Goal: Check status: Check status

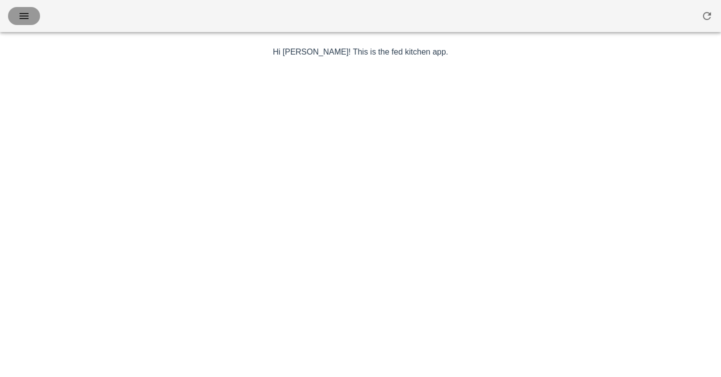
click at [30, 19] on span "button" at bounding box center [24, 16] width 16 height 12
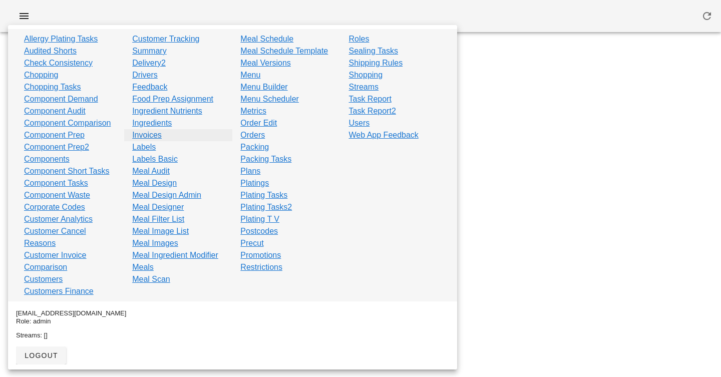
click at [147, 137] on link "Invoices" at bounding box center [147, 135] width 30 height 12
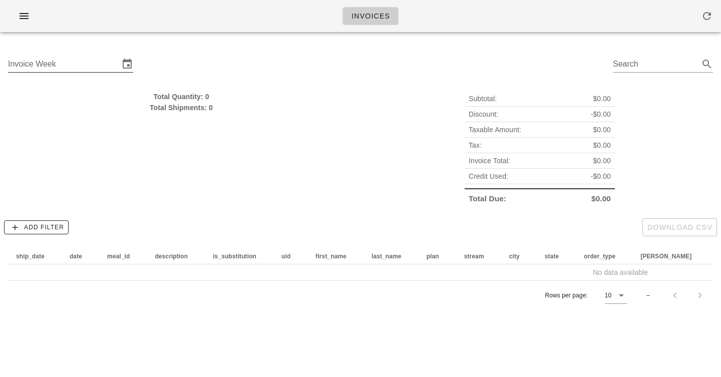
click at [99, 71] on input "Invoice Week" at bounding box center [63, 64] width 111 height 16
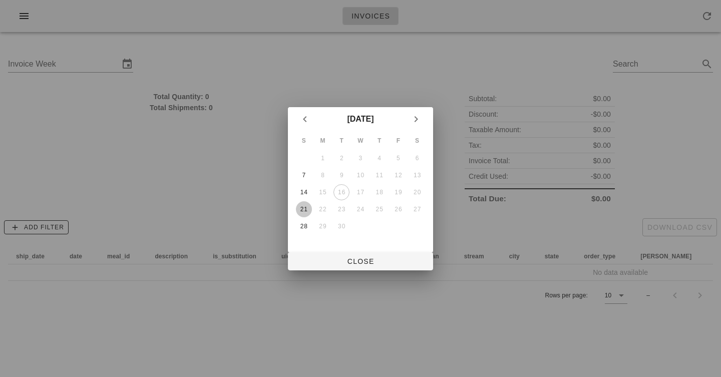
click at [302, 208] on div "21" at bounding box center [304, 209] width 16 height 7
click at [366, 260] on span "Close" at bounding box center [360, 261] width 129 height 8
type input "[DATE]"
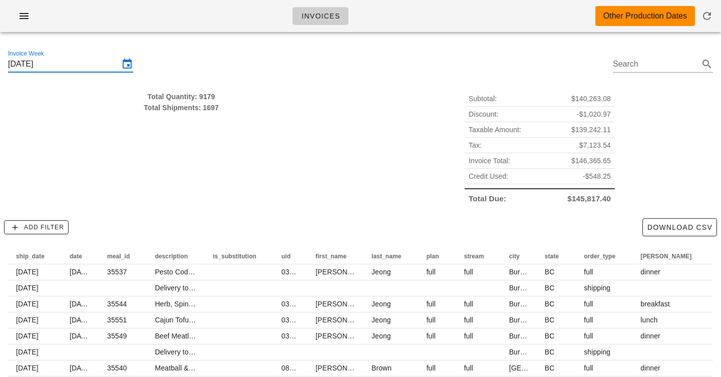
click at [588, 127] on span "$139,242.11" at bounding box center [591, 129] width 40 height 11
click at [571, 139] on div "Tax: $7,123.54" at bounding box center [539, 146] width 150 height 16
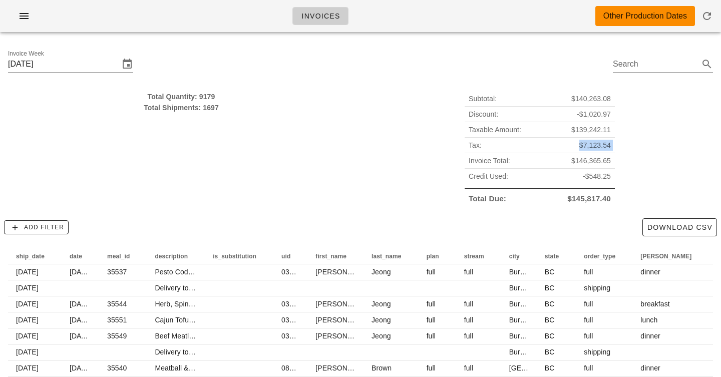
click at [571, 139] on div "Tax: $7,123.54" at bounding box center [539, 146] width 150 height 16
click at [589, 124] on span "$139,242.11" at bounding box center [591, 129] width 40 height 11
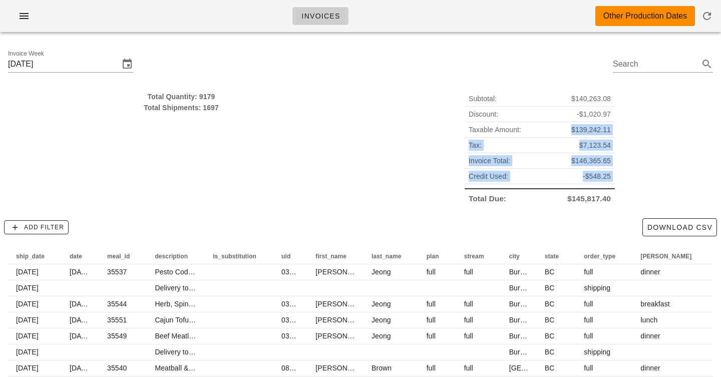
drag, startPoint x: 589, startPoint y: 124, endPoint x: 589, endPoint y: 188, distance: 64.6
click at [589, 188] on div "Subtotal: $140,263.08 Discount: -$1,020.97 Taxable Amount: $139,242.11 Tax: $7,…" at bounding box center [539, 148] width 150 height 115
click at [589, 188] on div "Total Due: $145,817.40" at bounding box center [539, 197] width 150 height 18
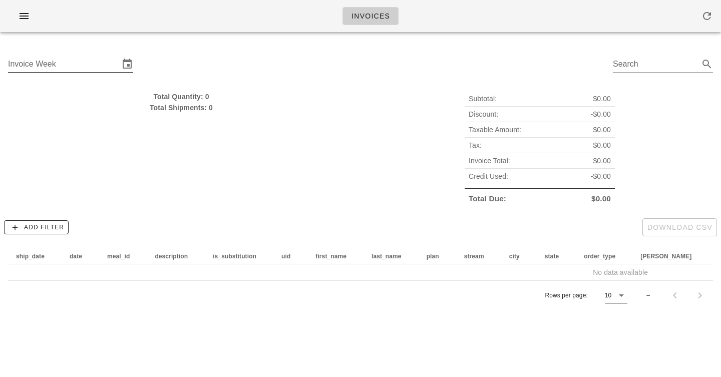
click at [75, 56] on input "Invoice Week" at bounding box center [63, 64] width 111 height 16
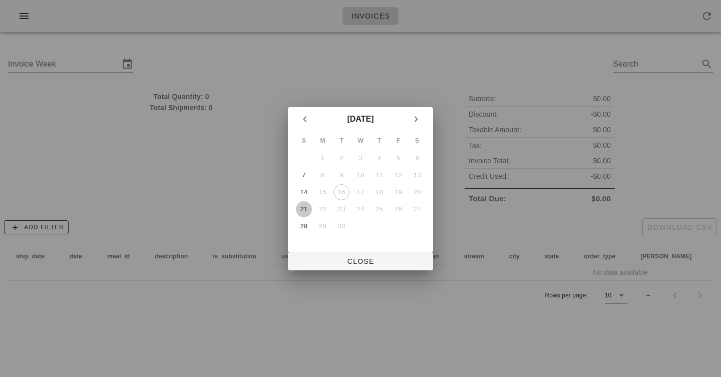
click at [301, 204] on button "21" at bounding box center [304, 209] width 16 height 16
click at [360, 283] on div at bounding box center [360, 188] width 721 height 377
click at [360, 265] on span "Close" at bounding box center [360, 261] width 129 height 8
type input "[DATE]"
